Goal: Check status: Check status

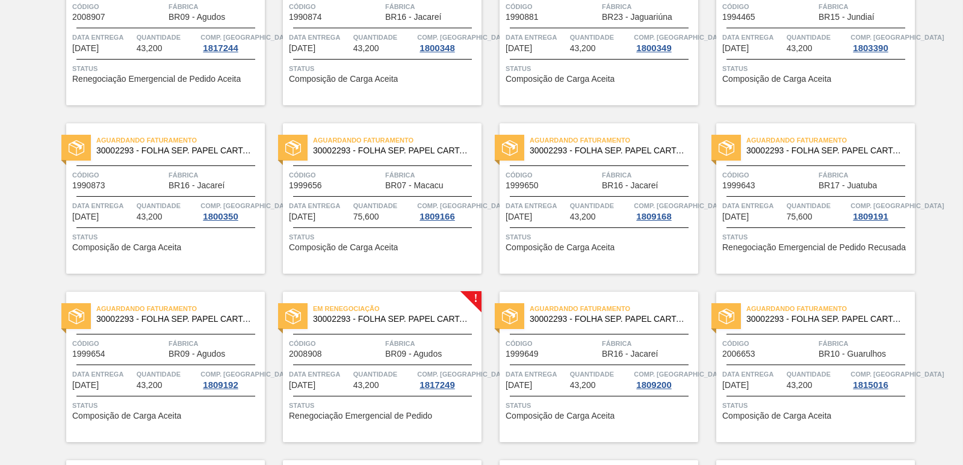
scroll to position [842, 0]
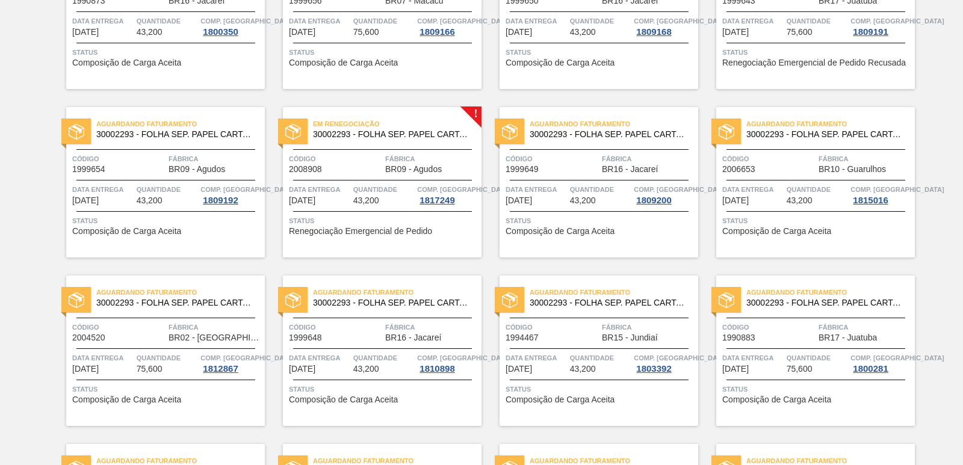
click at [379, 146] on div "Em renegociação 30002293 - FOLHA SEP. PAPEL CARTAO 1200x1000M 350g Código 20089…" at bounding box center [382, 182] width 199 height 150
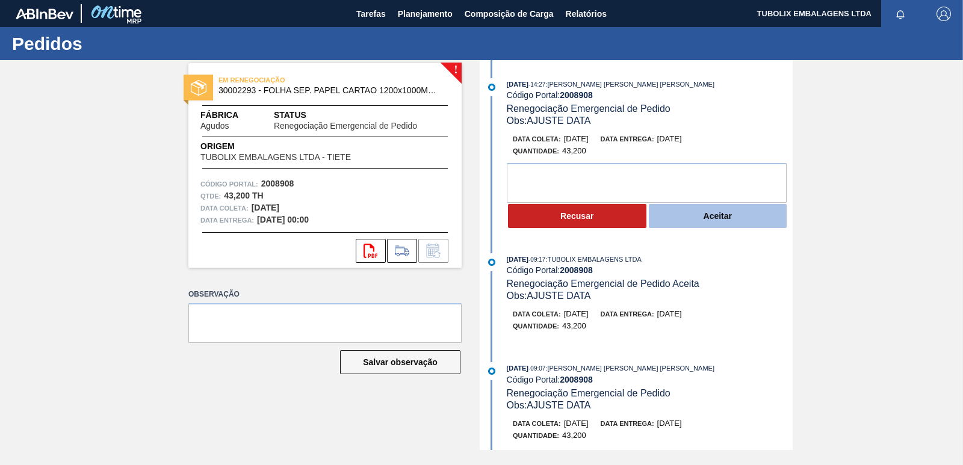
click at [684, 220] on button "Aceitar" at bounding box center [718, 216] width 138 height 24
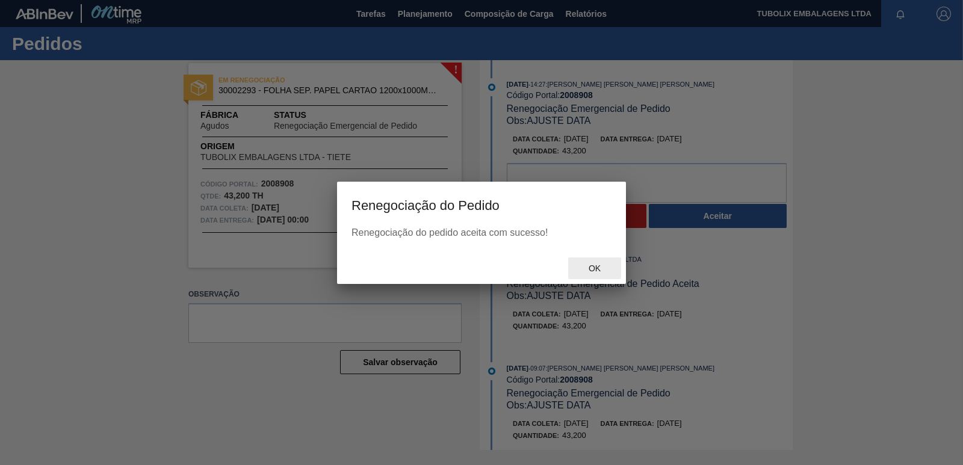
click at [590, 267] on span "Ok" at bounding box center [594, 269] width 31 height 10
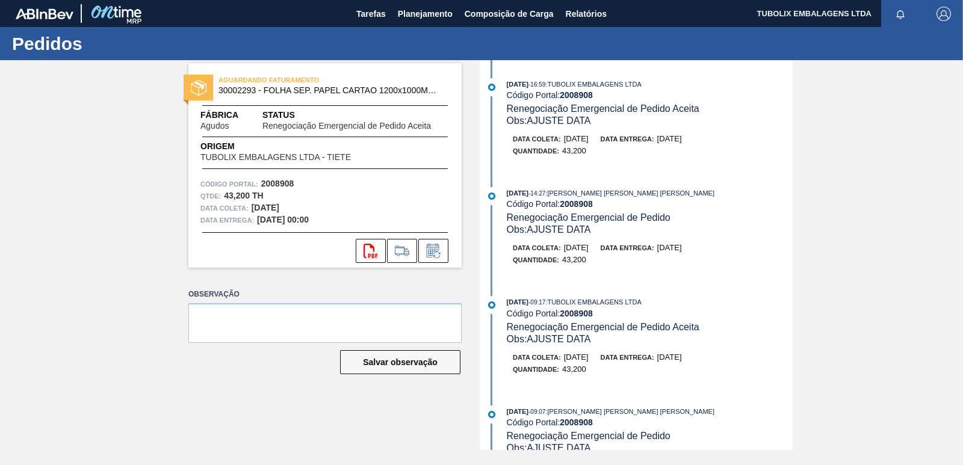
drag, startPoint x: 412, startPoint y: 9, endPoint x: 417, endPoint y: 52, distance: 43.0
click at [413, 9] on span "Planejamento" at bounding box center [425, 14] width 55 height 14
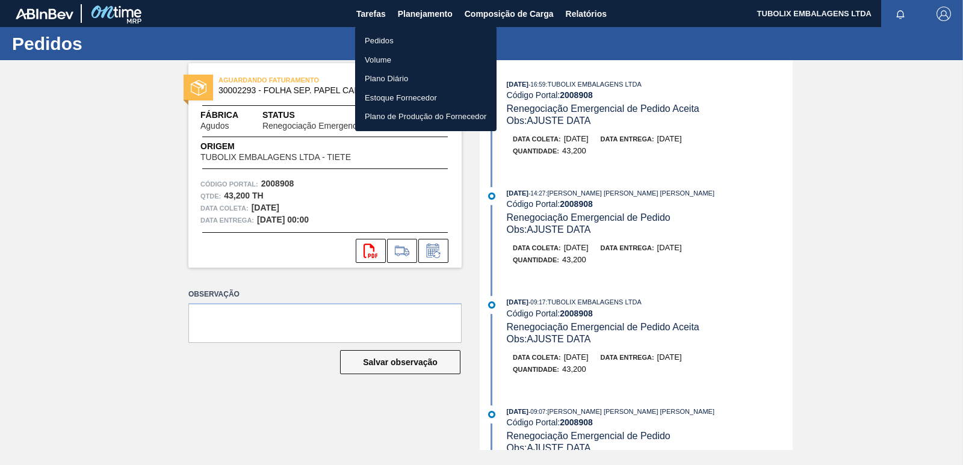
click at [374, 40] on li "Pedidos" at bounding box center [425, 40] width 141 height 19
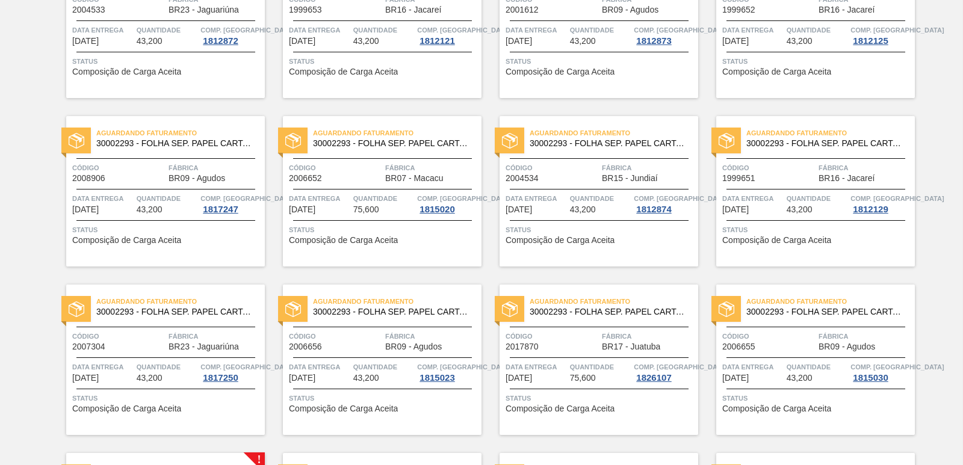
scroll to position [1564, 0]
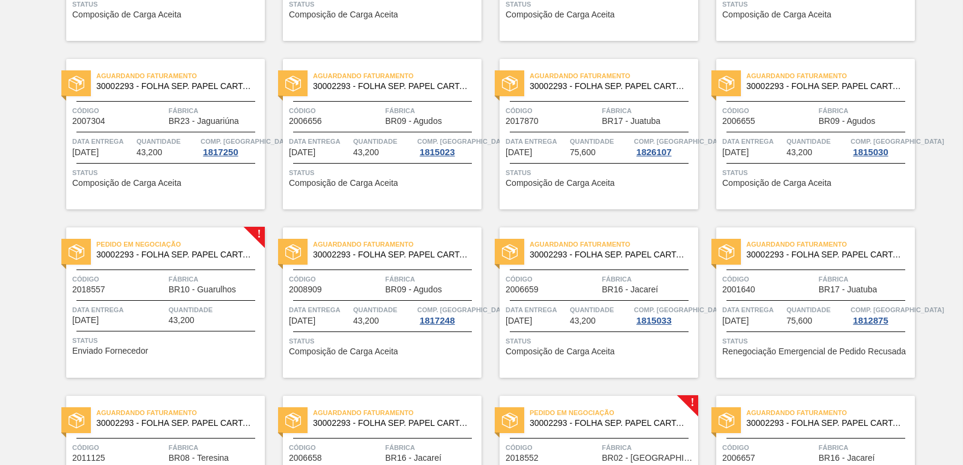
click at [167, 247] on span "Pedido em Negociação" at bounding box center [180, 244] width 168 height 12
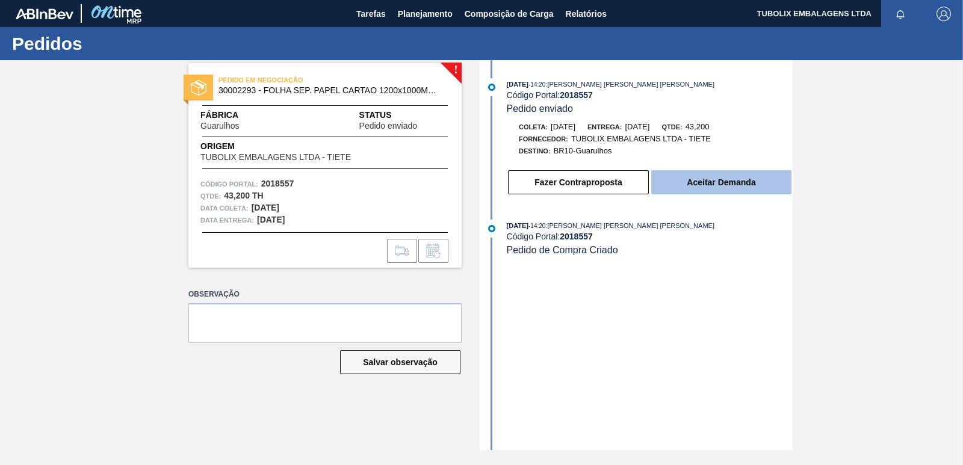
click at [738, 187] on button "Aceitar Demanda" at bounding box center [721, 182] width 140 height 24
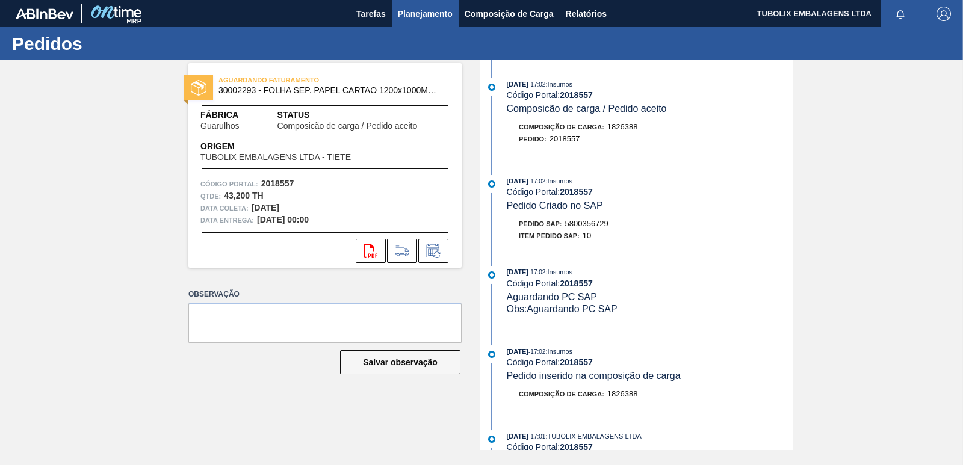
click at [417, 8] on span "Planejamento" at bounding box center [425, 14] width 55 height 14
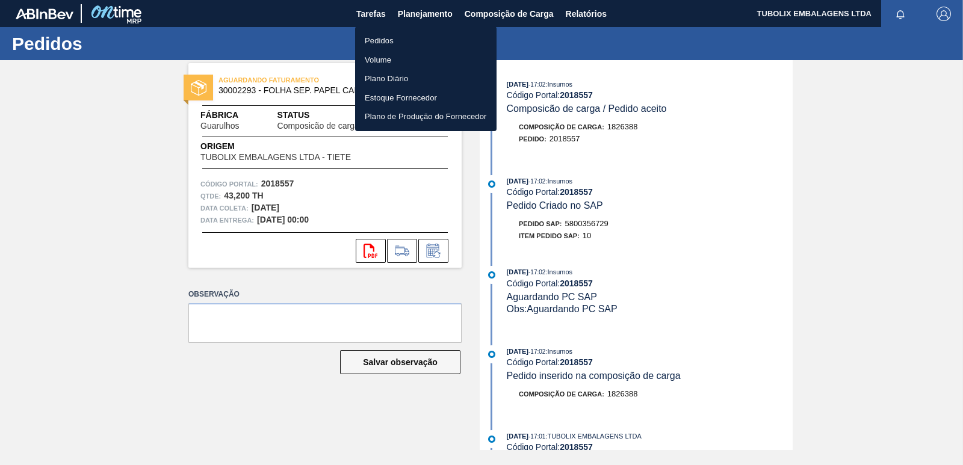
click at [386, 39] on li "Pedidos" at bounding box center [425, 40] width 141 height 19
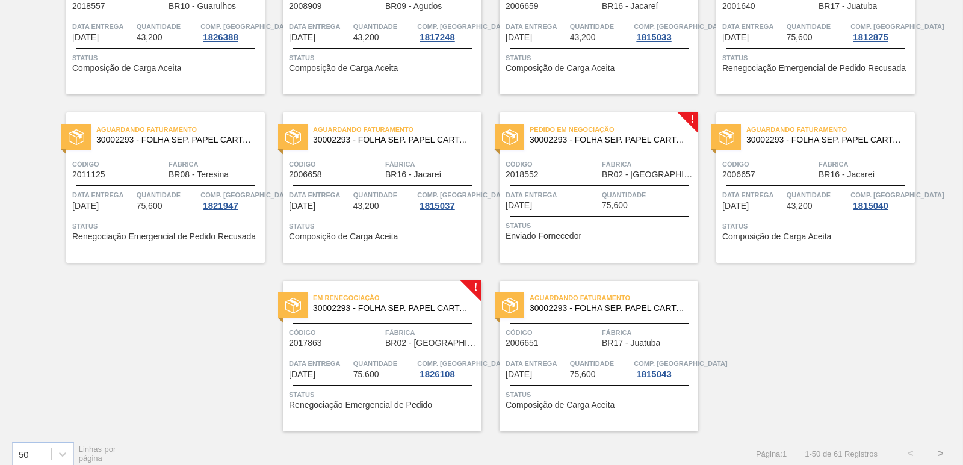
scroll to position [1859, 0]
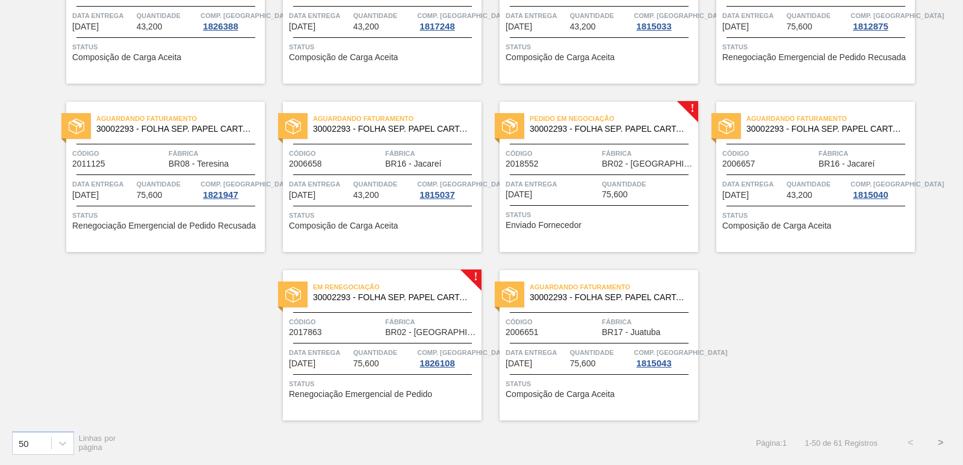
click at [593, 143] on div "Pedido em Negociação 30002293 - FOLHA SEP. PAPEL CARTAO 1200x1000M 350g Código …" at bounding box center [598, 177] width 199 height 150
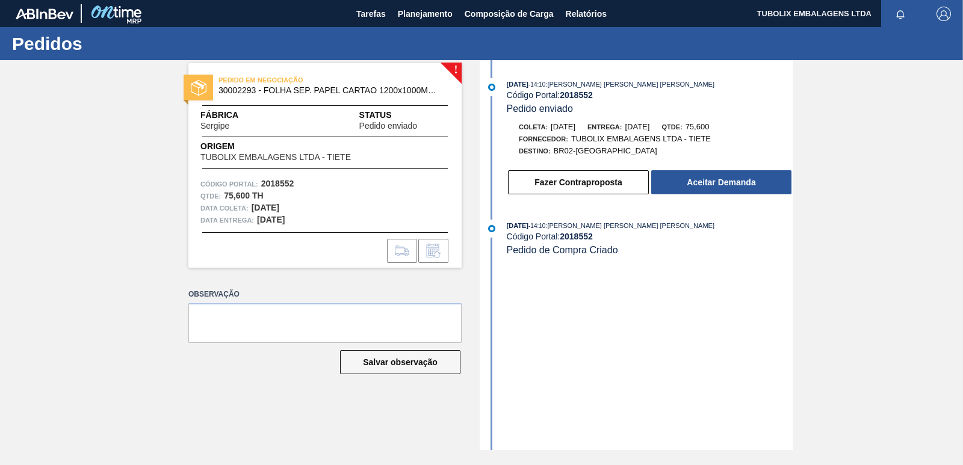
click at [634, 181] on button "Fazer Contraproposta" at bounding box center [578, 182] width 141 height 24
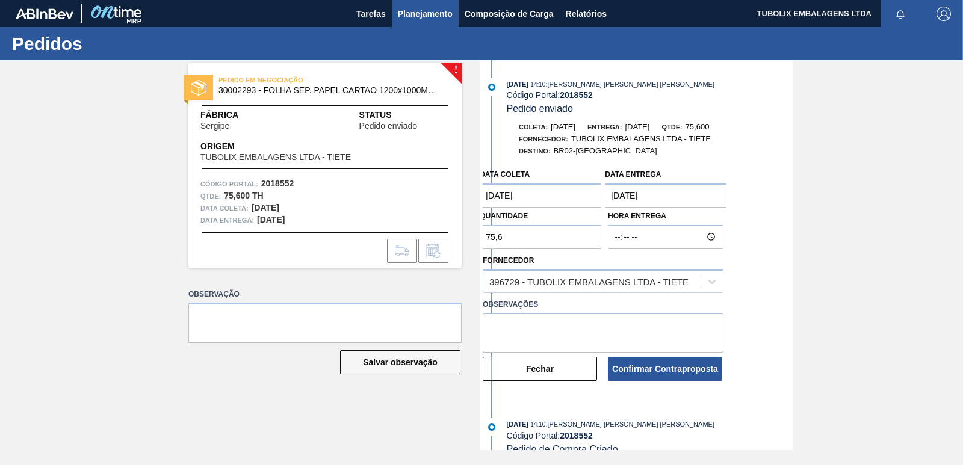
click at [433, 14] on span "Planejamento" at bounding box center [425, 14] width 55 height 14
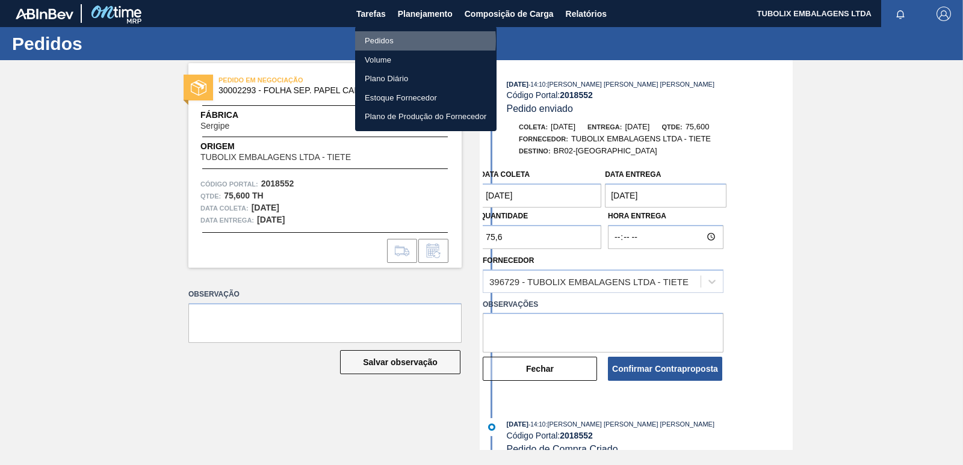
click at [395, 41] on li "Pedidos" at bounding box center [425, 40] width 141 height 19
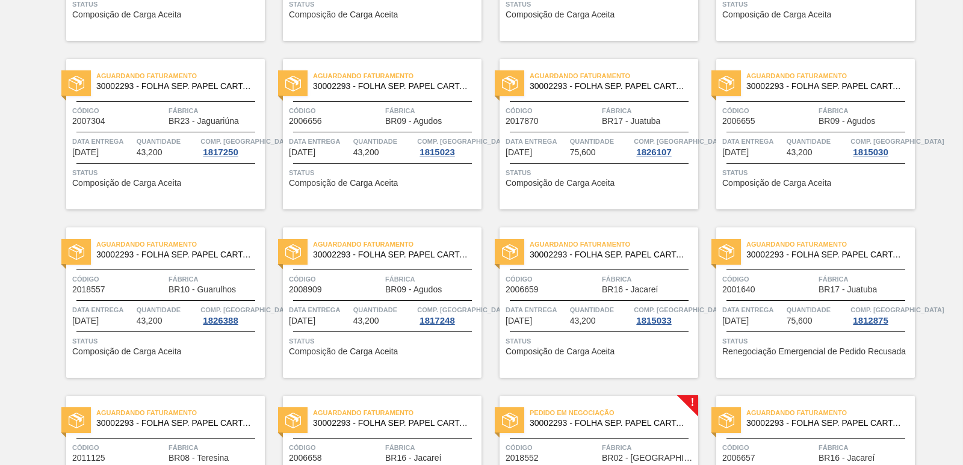
scroll to position [1859, 0]
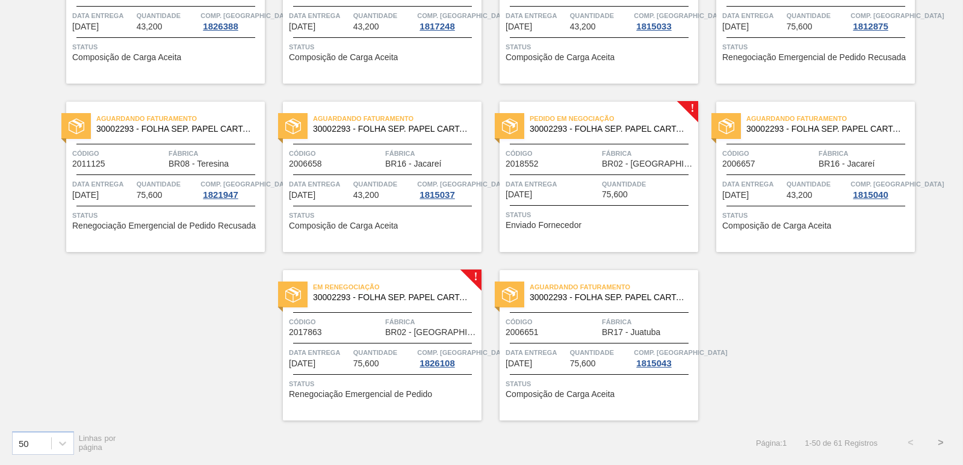
click at [575, 150] on span "Código" at bounding box center [551, 153] width 93 height 12
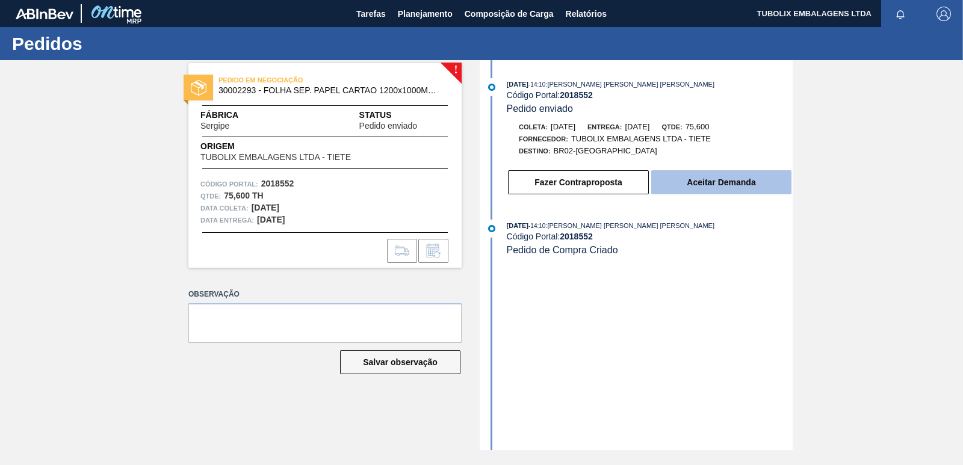
click at [707, 182] on button "Aceitar Demanda" at bounding box center [721, 182] width 140 height 24
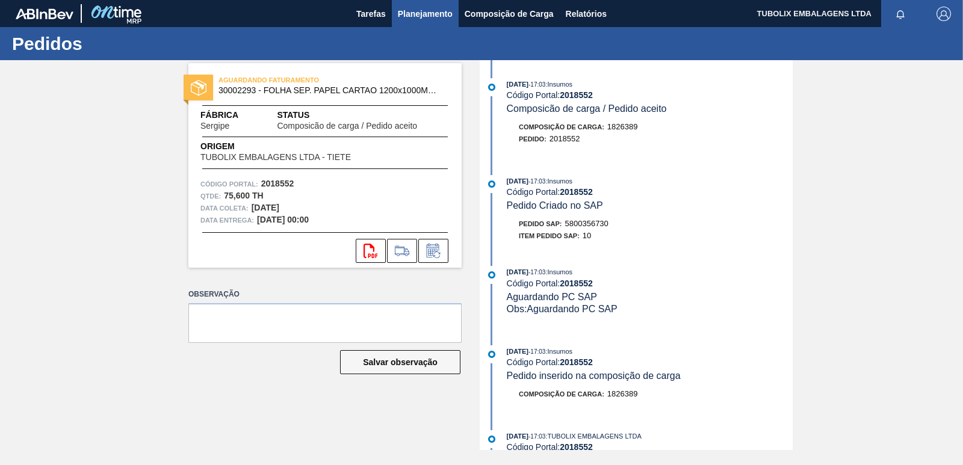
click at [421, 13] on span "Planejamento" at bounding box center [425, 14] width 55 height 14
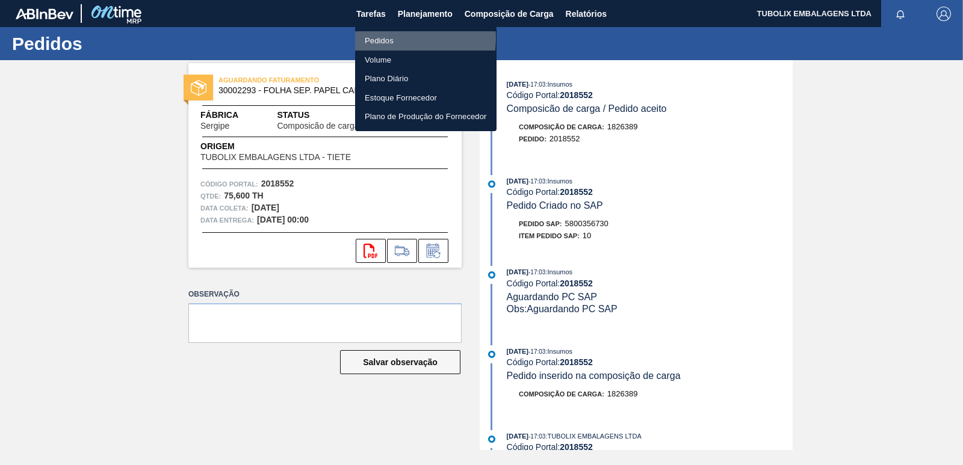
click at [388, 39] on li "Pedidos" at bounding box center [425, 40] width 141 height 19
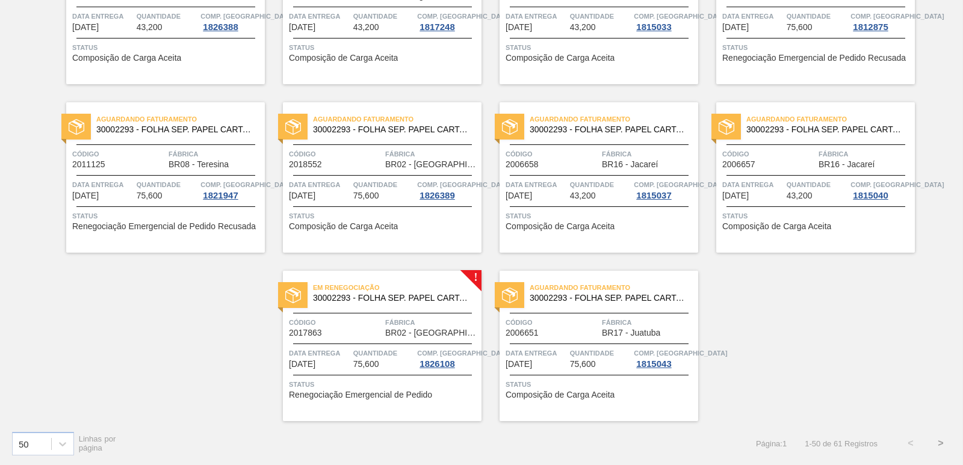
scroll to position [1859, 0]
click at [378, 291] on span "Em renegociação" at bounding box center [397, 287] width 168 height 12
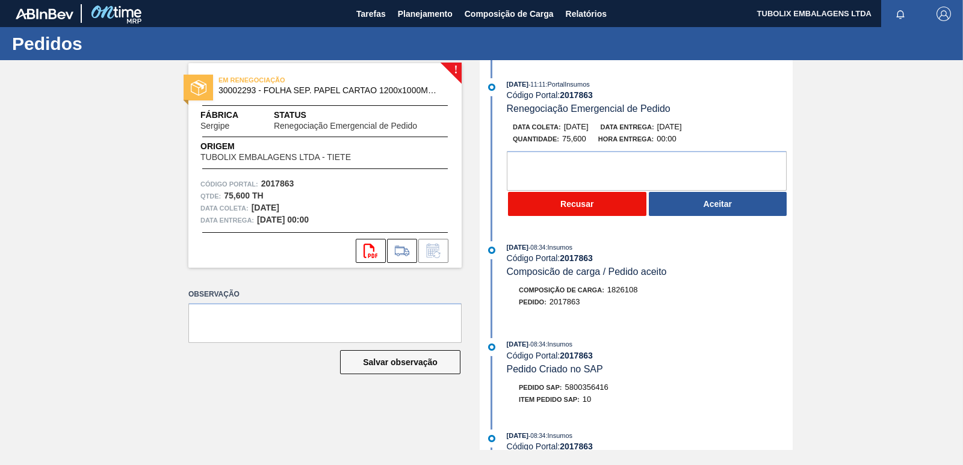
click at [581, 203] on button "Recusar" at bounding box center [577, 204] width 138 height 24
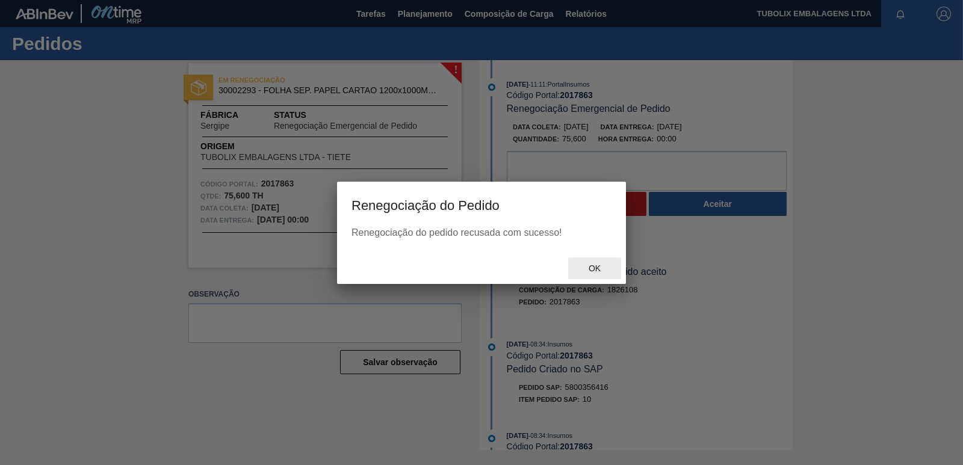
click at [587, 265] on span "Ok" at bounding box center [594, 269] width 31 height 10
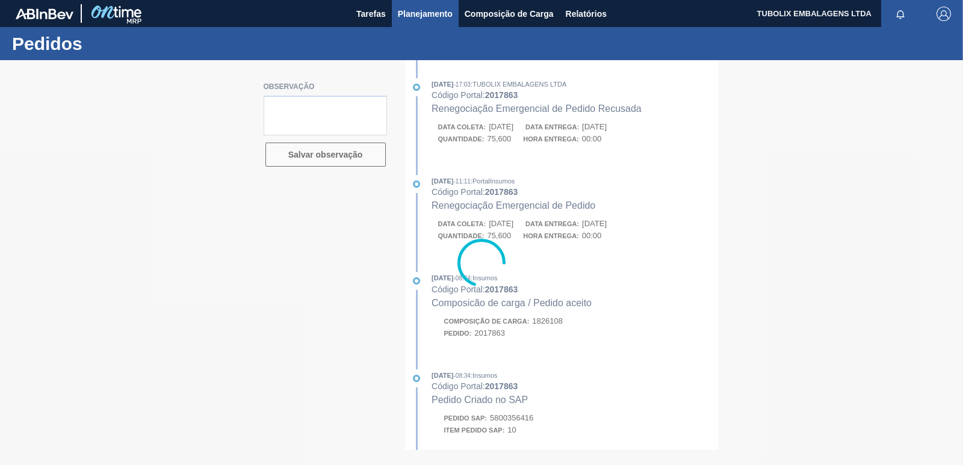
click at [413, 7] on span "Planejamento" at bounding box center [425, 14] width 55 height 14
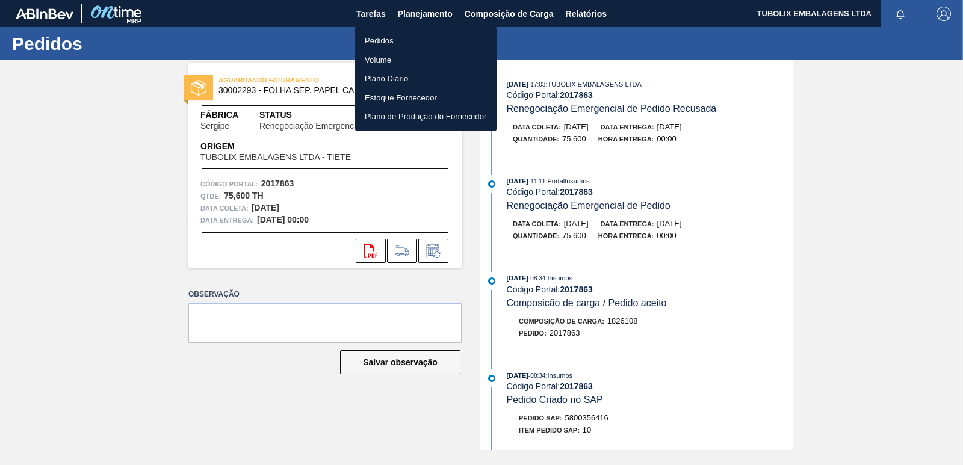
click at [392, 35] on li "Pedidos" at bounding box center [425, 40] width 141 height 19
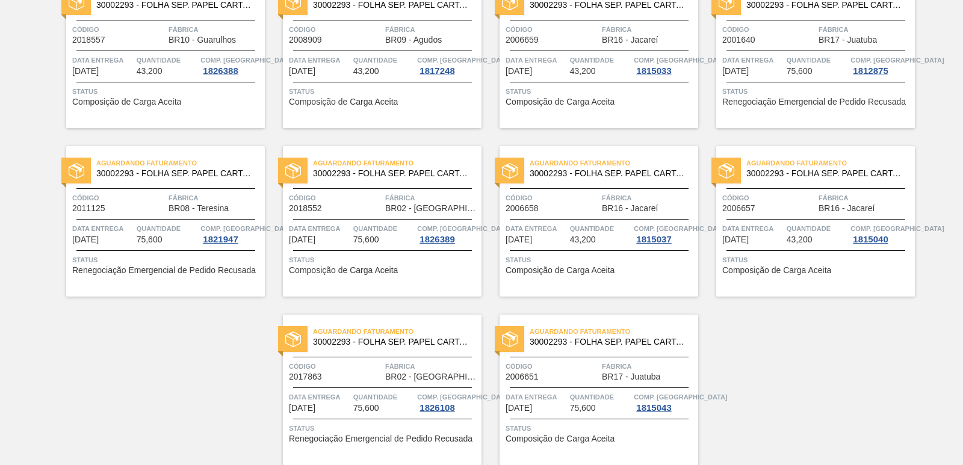
scroll to position [1859, 0]
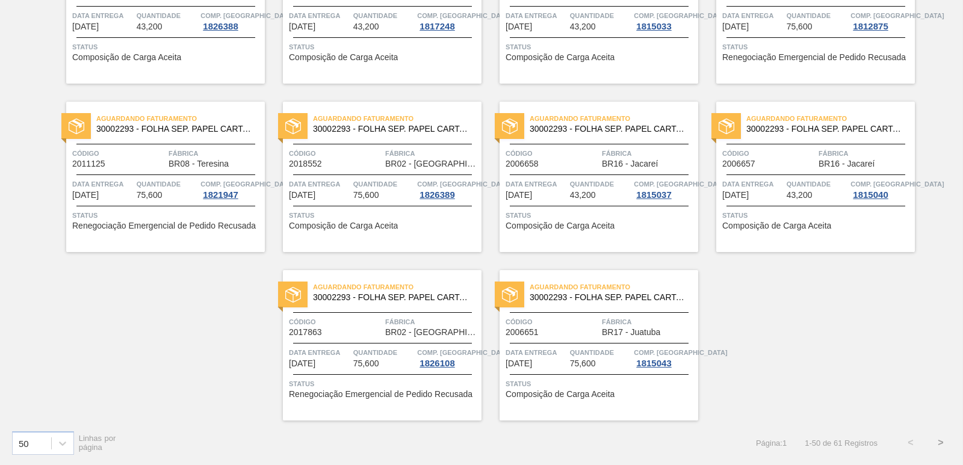
click at [939, 445] on button ">" at bounding box center [940, 443] width 30 height 30
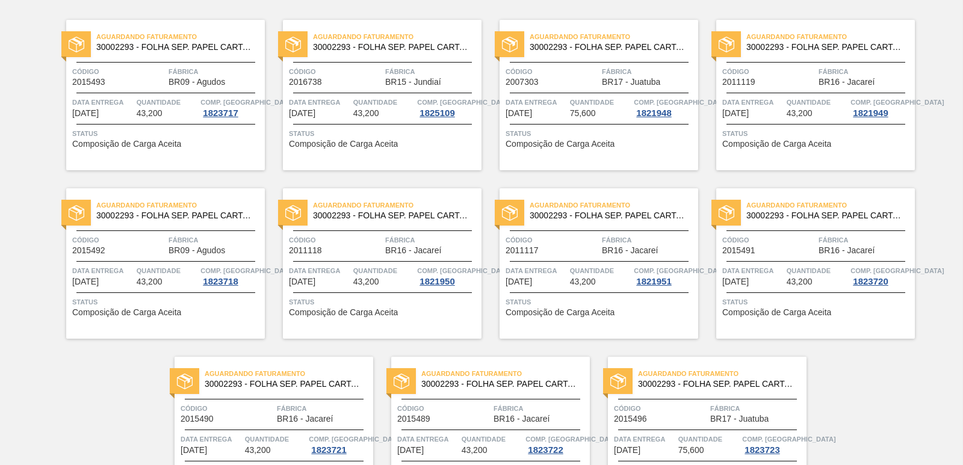
scroll to position [0, 0]
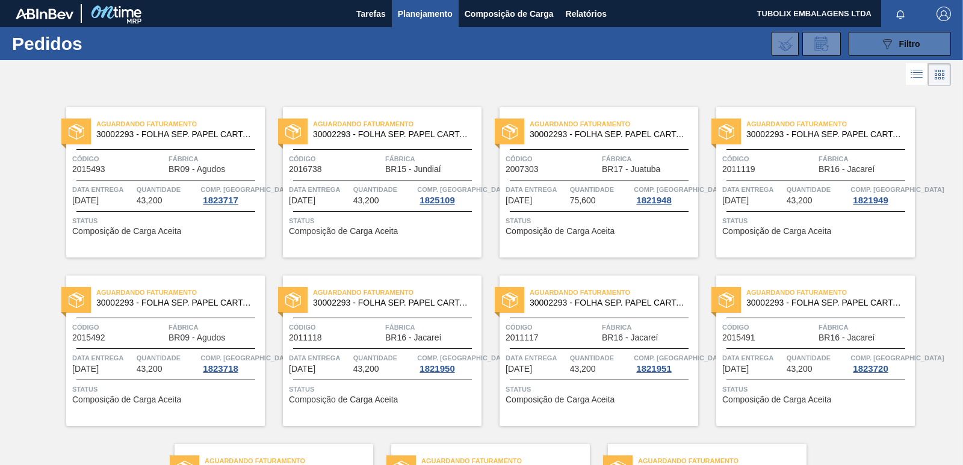
click at [868, 33] on button "089F7B8B-B2A5-4AFE-B5C0-19BA573D28AC Filtro" at bounding box center [899, 44] width 102 height 24
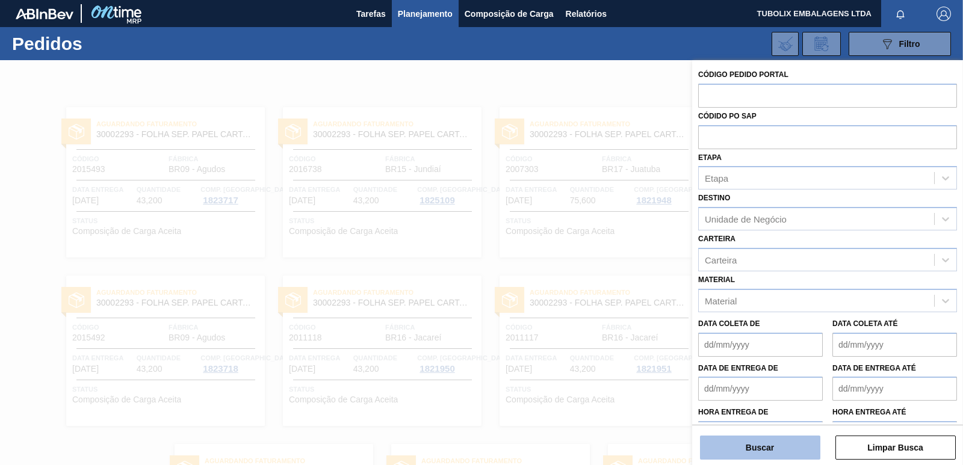
click at [769, 455] on button "Buscar" at bounding box center [760, 448] width 120 height 24
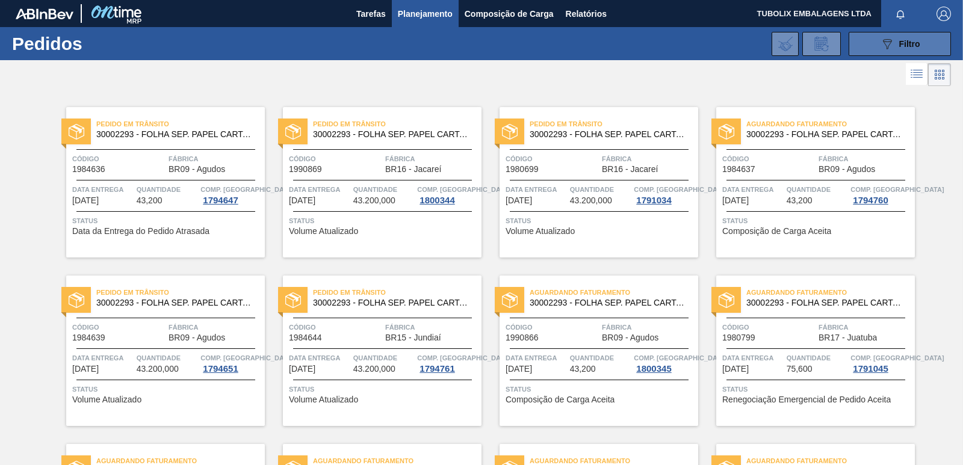
drag, startPoint x: 910, startPoint y: 33, endPoint x: 903, endPoint y: 40, distance: 9.8
click at [909, 34] on button "089F7B8B-B2A5-4AFE-B5C0-19BA573D28AC Filtro" at bounding box center [899, 44] width 102 height 24
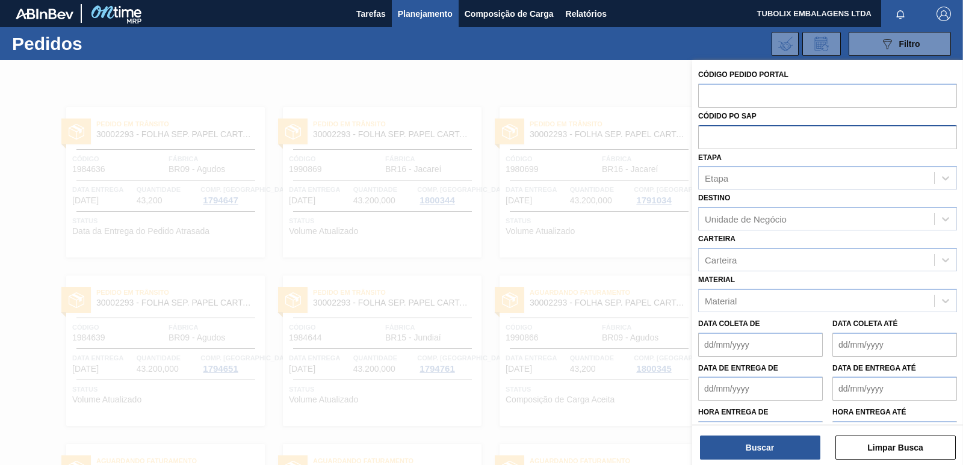
click at [749, 135] on input "text" at bounding box center [827, 136] width 259 height 23
paste input "5800341388"
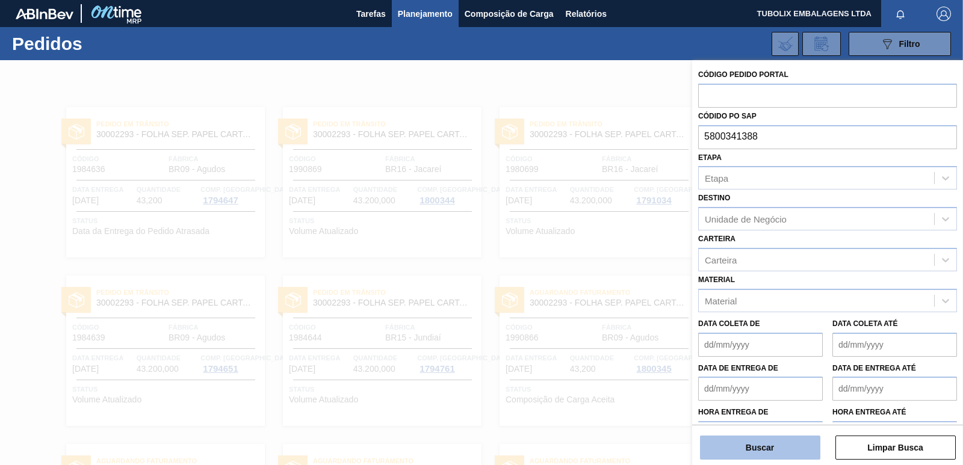
type input "5800341388"
click at [776, 443] on button "Buscar" at bounding box center [760, 448] width 120 height 24
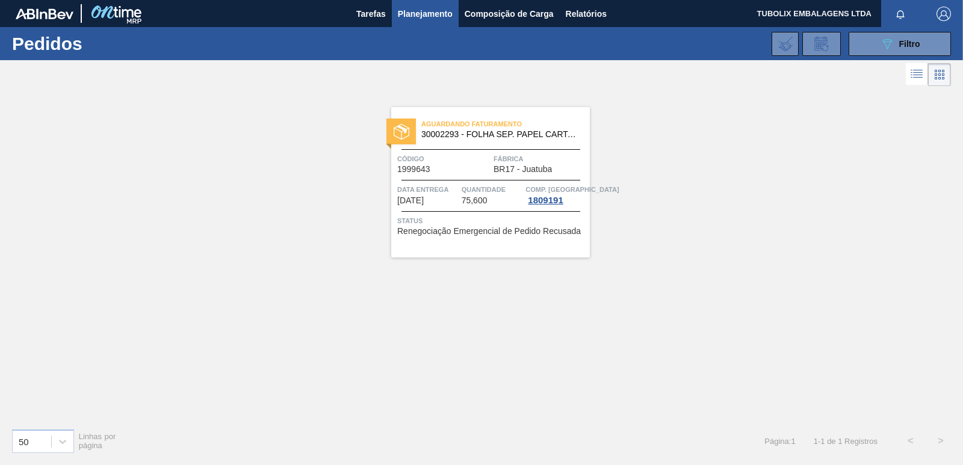
click at [392, 351] on div "Aguardando Faturamento 30002293 - FOLHA SEP. PAPEL CARTAO 1200x1000M 350g Códig…" at bounding box center [481, 254] width 963 height 330
click at [869, 42] on button "089F7B8B-B2A5-4AFE-B5C0-19BA573D28AC Filtro" at bounding box center [899, 44] width 102 height 24
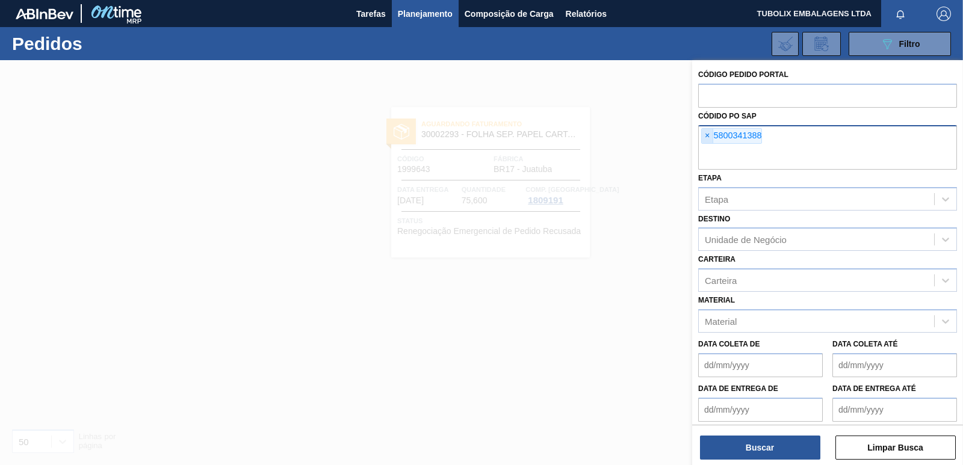
click at [709, 134] on span "×" at bounding box center [707, 136] width 11 height 14
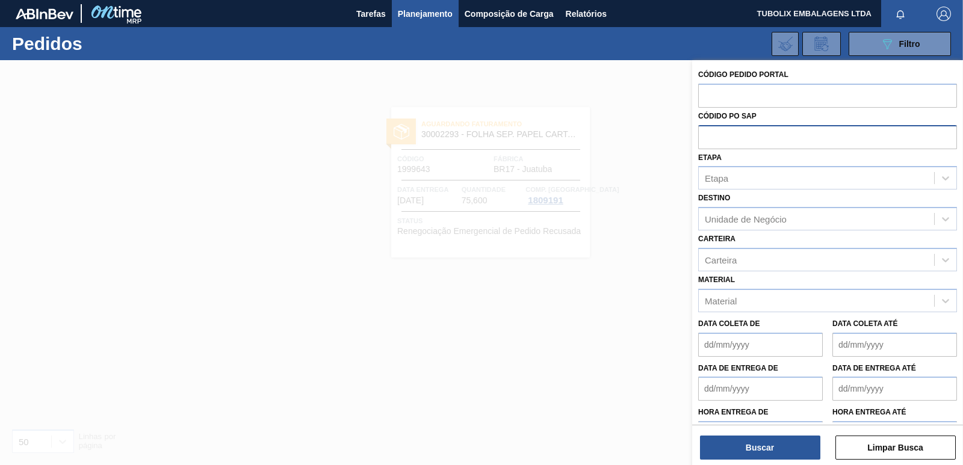
paste input "5800342658"
type input "5800342658"
click at [759, 451] on button "Buscar" at bounding box center [760, 448] width 120 height 24
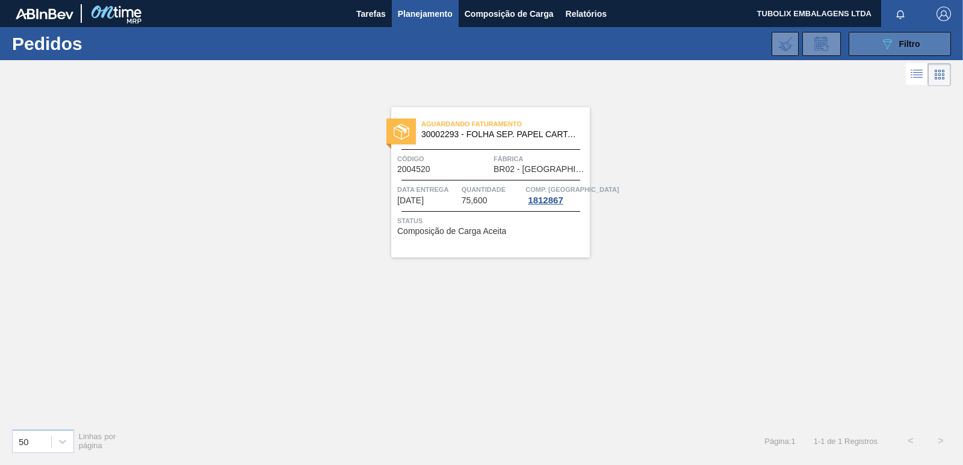
click at [887, 44] on icon "089F7B8B-B2A5-4AFE-B5C0-19BA573D28AC" at bounding box center [887, 44] width 14 height 14
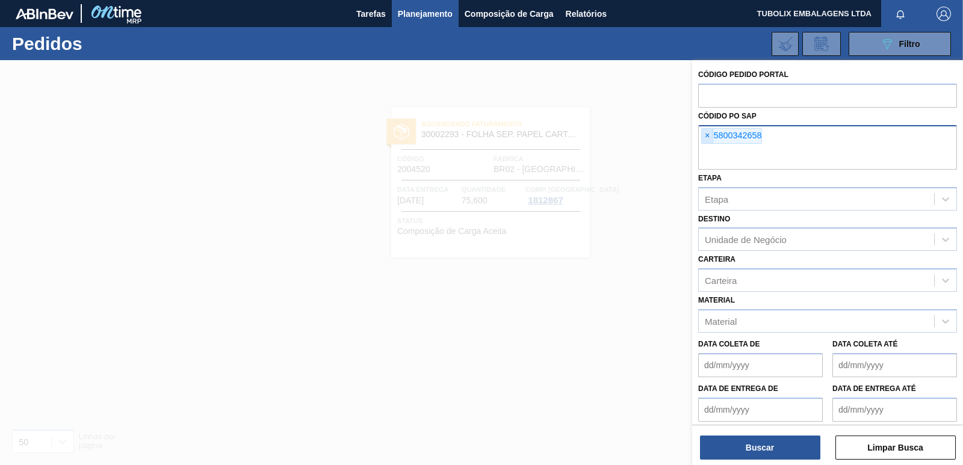
click at [709, 135] on span "×" at bounding box center [707, 136] width 11 height 14
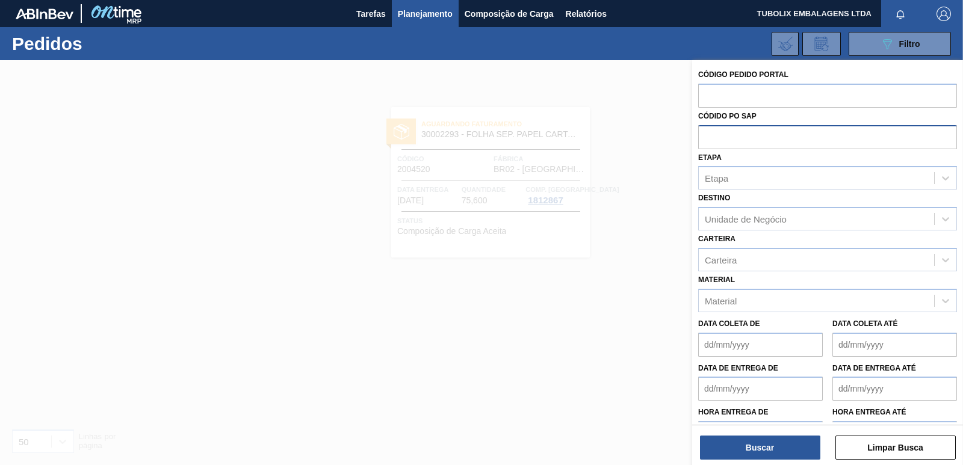
paste input "5800344880"
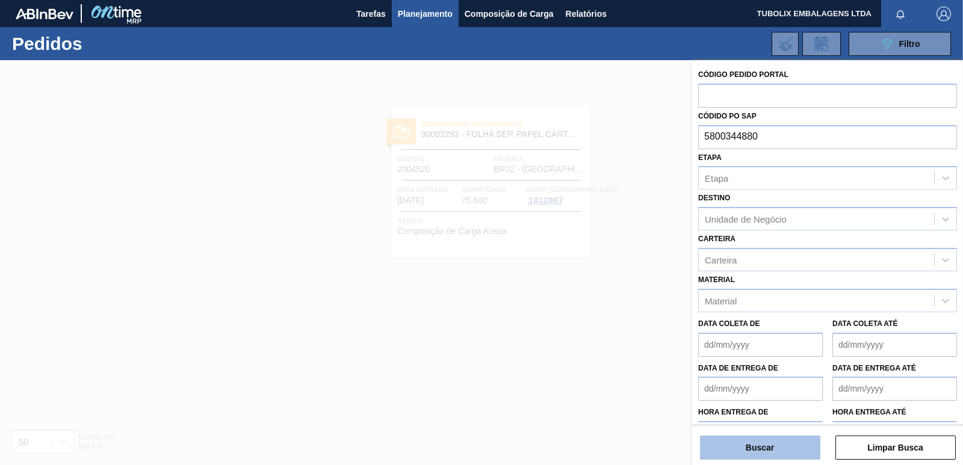
type input "5800344880"
click at [750, 449] on button "Buscar" at bounding box center [760, 448] width 120 height 24
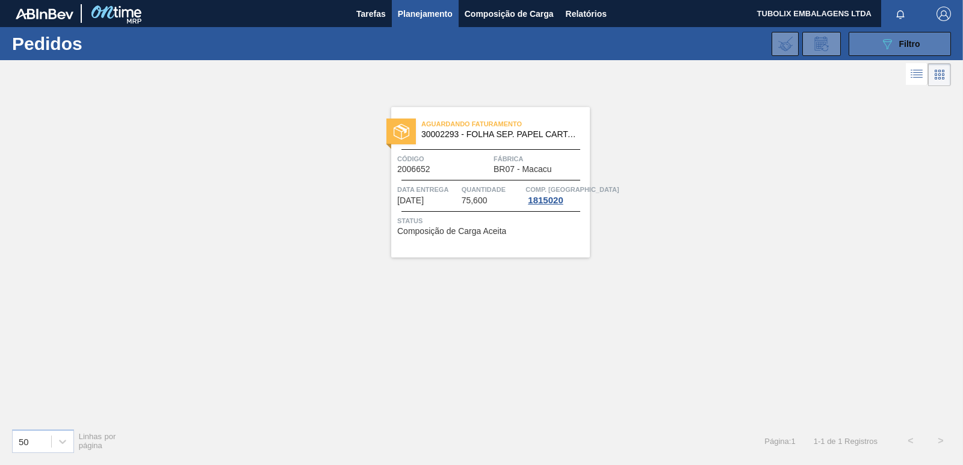
click at [881, 50] on icon "089F7B8B-B2A5-4AFE-B5C0-19BA573D28AC" at bounding box center [887, 44] width 14 height 14
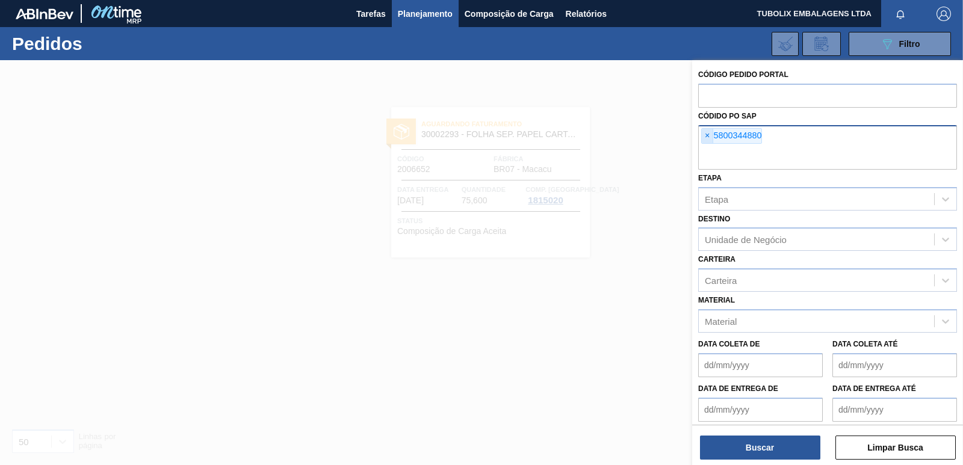
click at [711, 132] on span "×" at bounding box center [707, 136] width 11 height 14
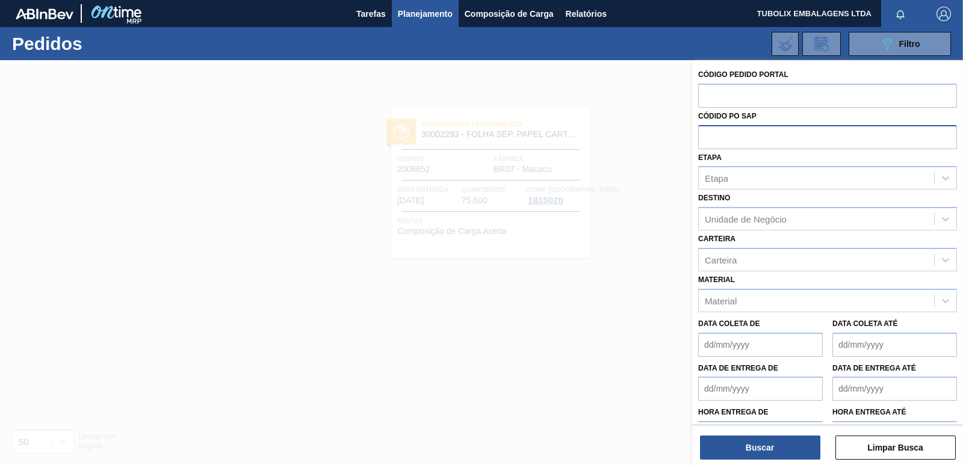
paste input "5800352212"
type input "5800352212"
click at [793, 451] on button "Buscar" at bounding box center [760, 448] width 120 height 24
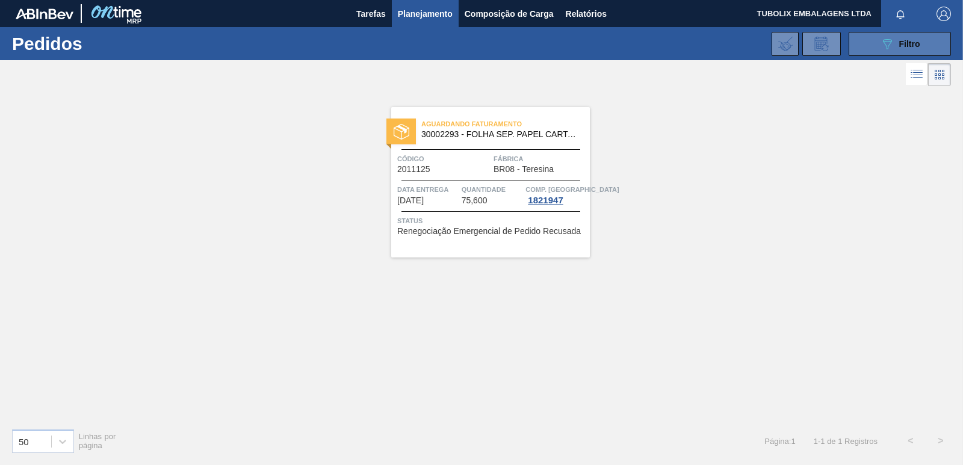
click at [859, 47] on button "089F7B8B-B2A5-4AFE-B5C0-19BA573D28AC Filtro" at bounding box center [899, 44] width 102 height 24
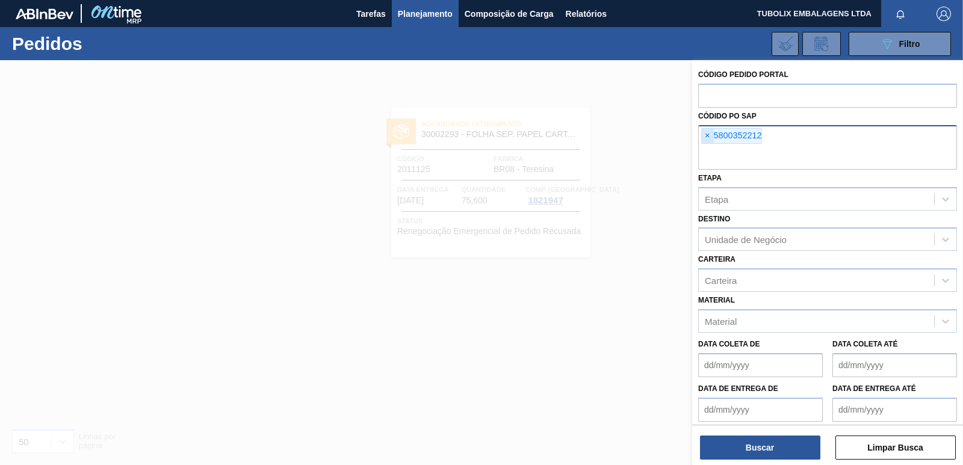
click at [703, 132] on span "×" at bounding box center [707, 136] width 11 height 14
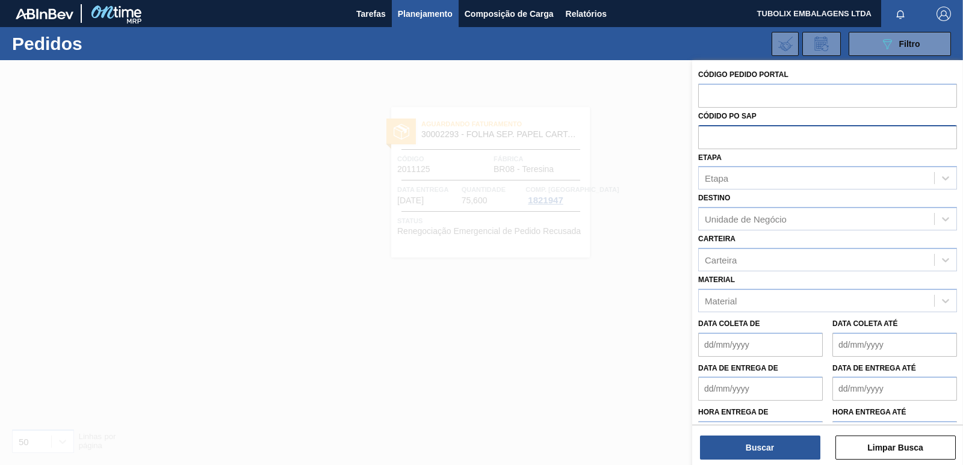
paste input "5800356415"
type input "5800356415"
click at [780, 446] on button "Buscar" at bounding box center [760, 448] width 120 height 24
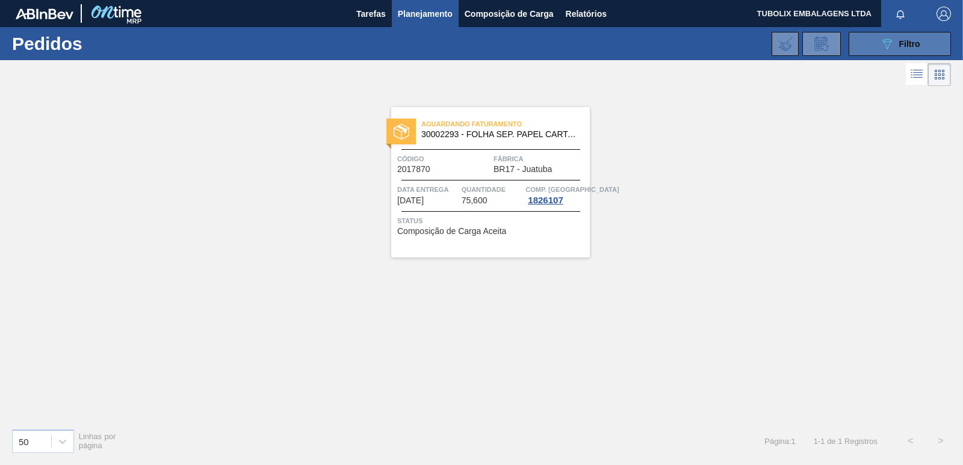
click at [877, 40] on button "089F7B8B-B2A5-4AFE-B5C0-19BA573D28AC Filtro" at bounding box center [899, 44] width 102 height 24
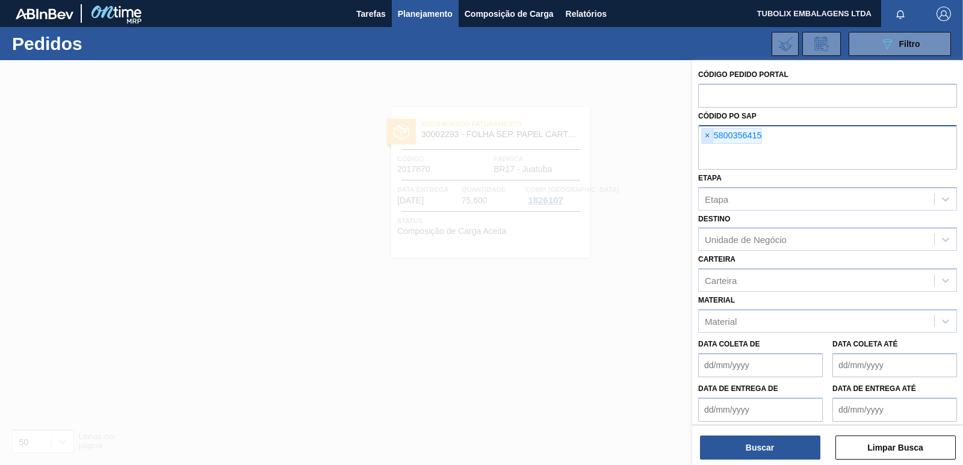
click at [706, 134] on span "×" at bounding box center [707, 136] width 11 height 14
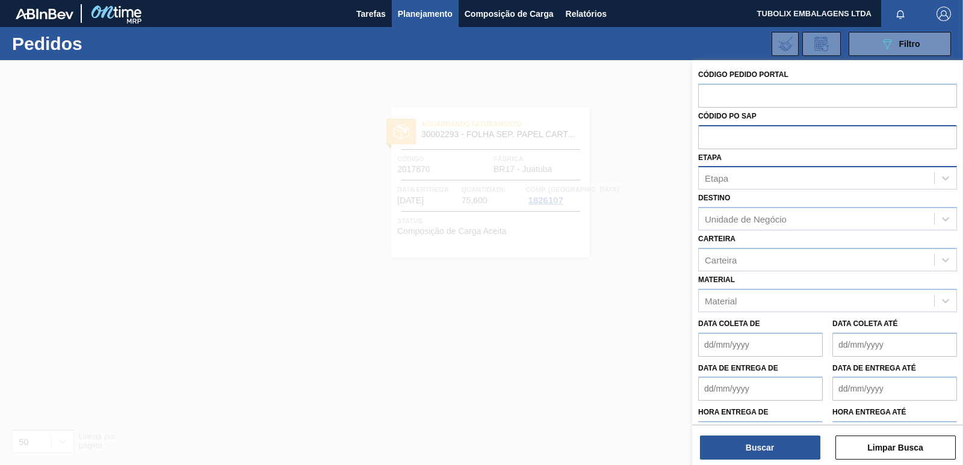
paste input "5800342666"
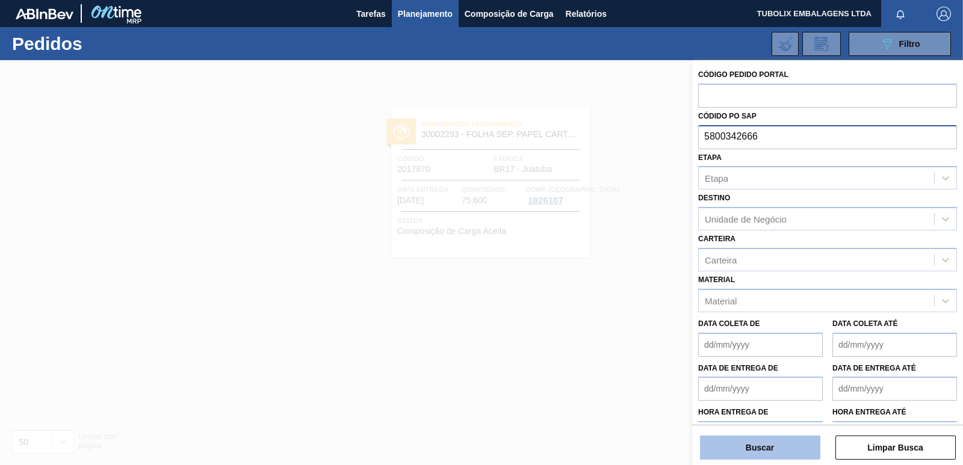
type input "5800342666"
click at [758, 452] on button "Buscar" at bounding box center [760, 448] width 120 height 24
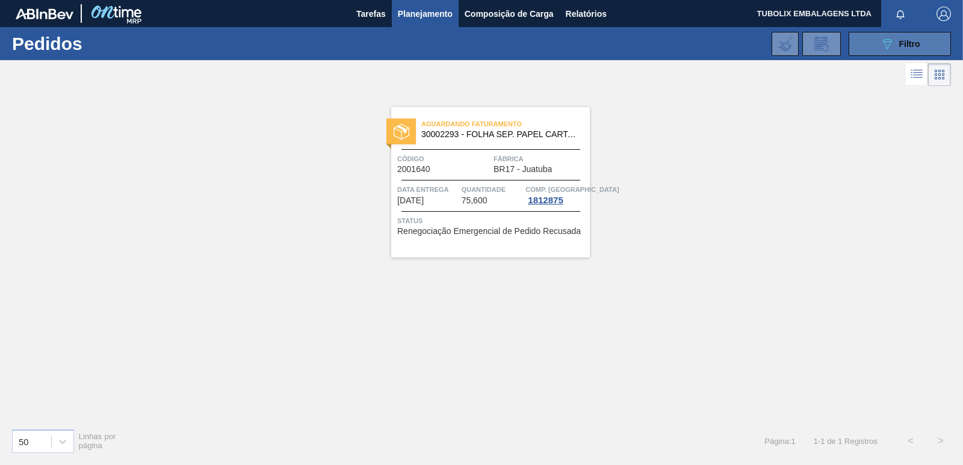
click at [862, 45] on button "089F7B8B-B2A5-4AFE-B5C0-19BA573D28AC Filtro" at bounding box center [899, 44] width 102 height 24
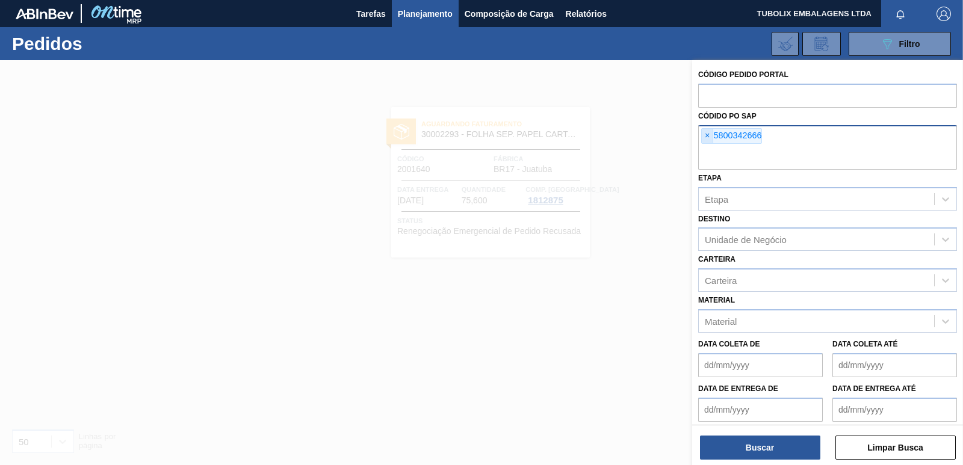
click at [708, 138] on span "×" at bounding box center [707, 136] width 11 height 14
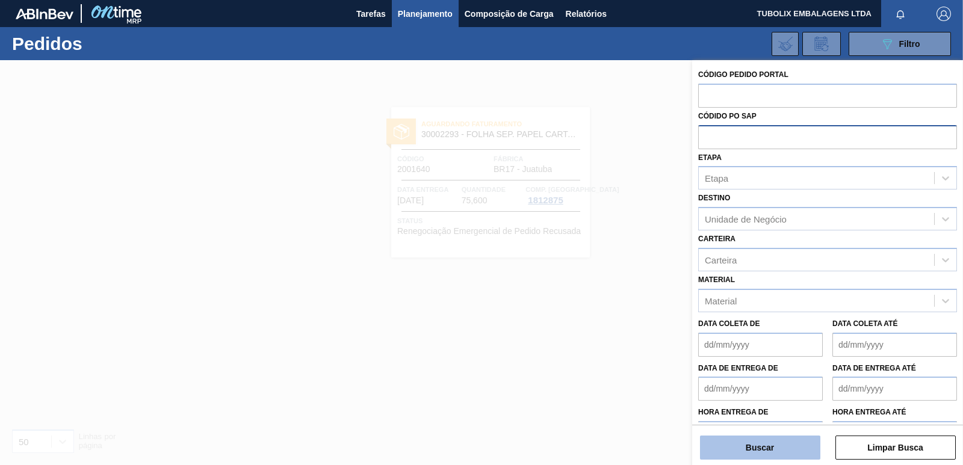
click at [794, 447] on button "Buscar" at bounding box center [760, 448] width 120 height 24
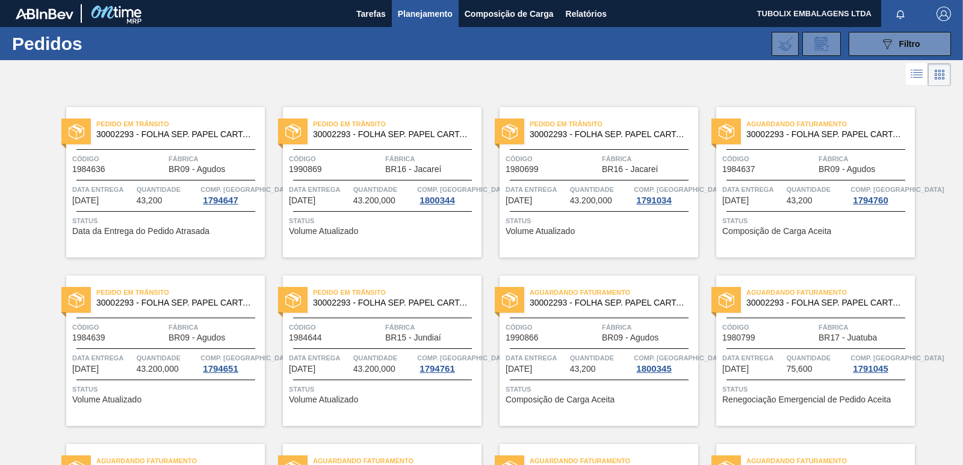
click at [946, 4] on button "button" at bounding box center [943, 13] width 39 height 27
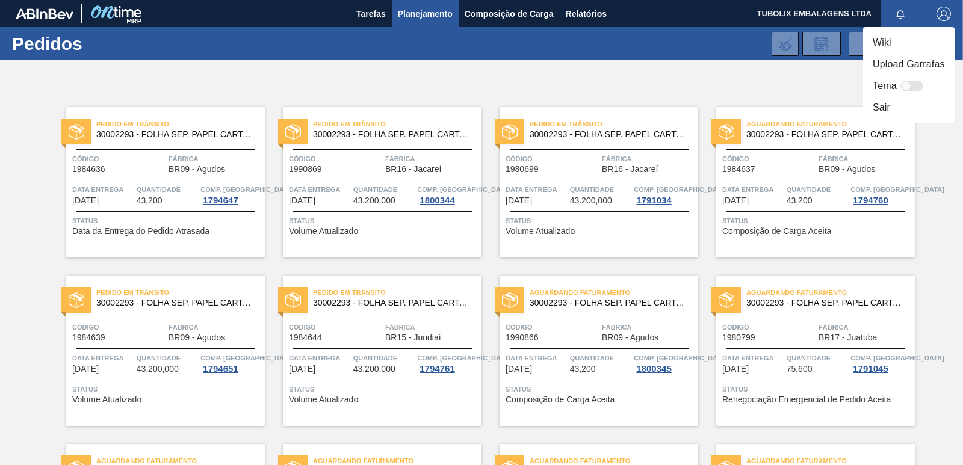
click at [887, 106] on li "Sair" at bounding box center [908, 108] width 91 height 22
